Goal: Find specific page/section: Find specific page/section

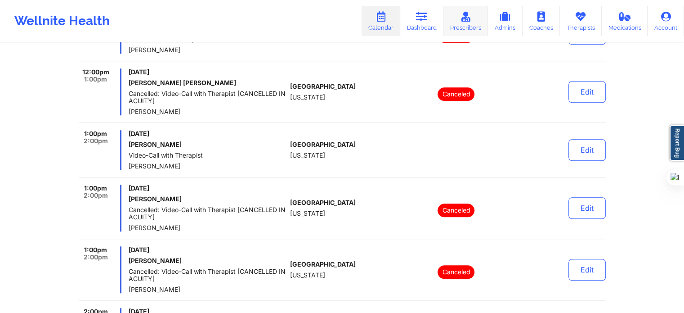
scroll to position [720, 0]
click at [438, 18] on link "Dashboard" at bounding box center [421, 21] width 43 height 30
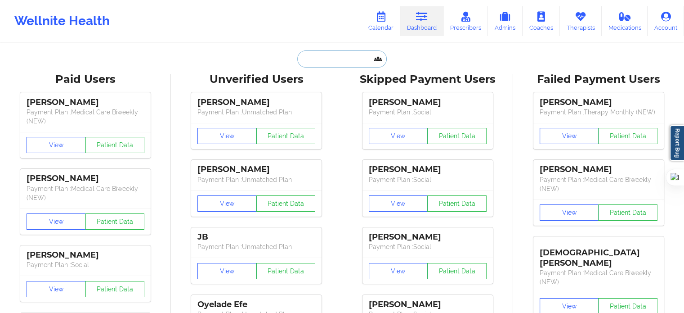
click at [329, 56] on input "text" at bounding box center [341, 58] width 89 height 17
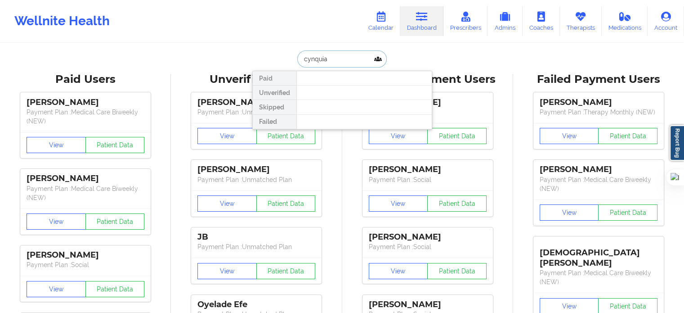
click at [313, 61] on input "cynquia" at bounding box center [341, 58] width 89 height 17
type input "cyquia"
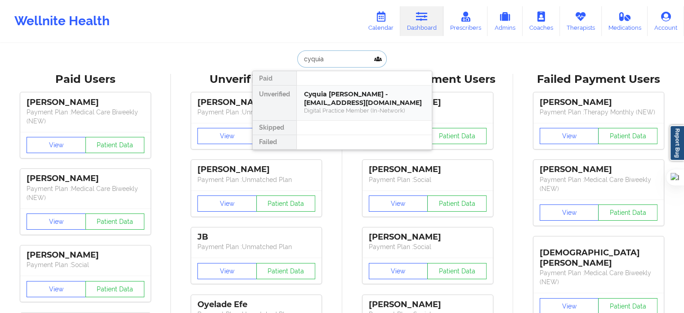
click at [335, 101] on div "Cyquia [PERSON_NAME] - [EMAIL_ADDRESS][DOMAIN_NAME]" at bounding box center [364, 98] width 121 height 17
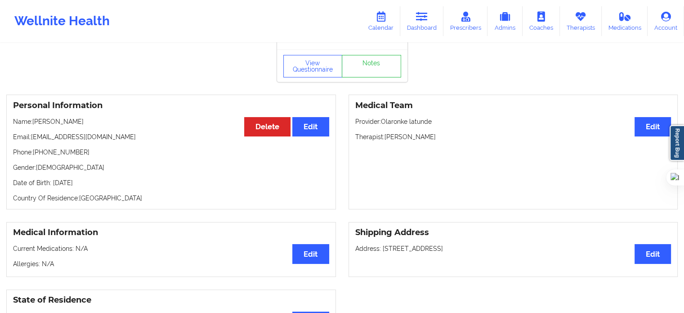
scroll to position [90, 0]
